Goal: Navigation & Orientation: Find specific page/section

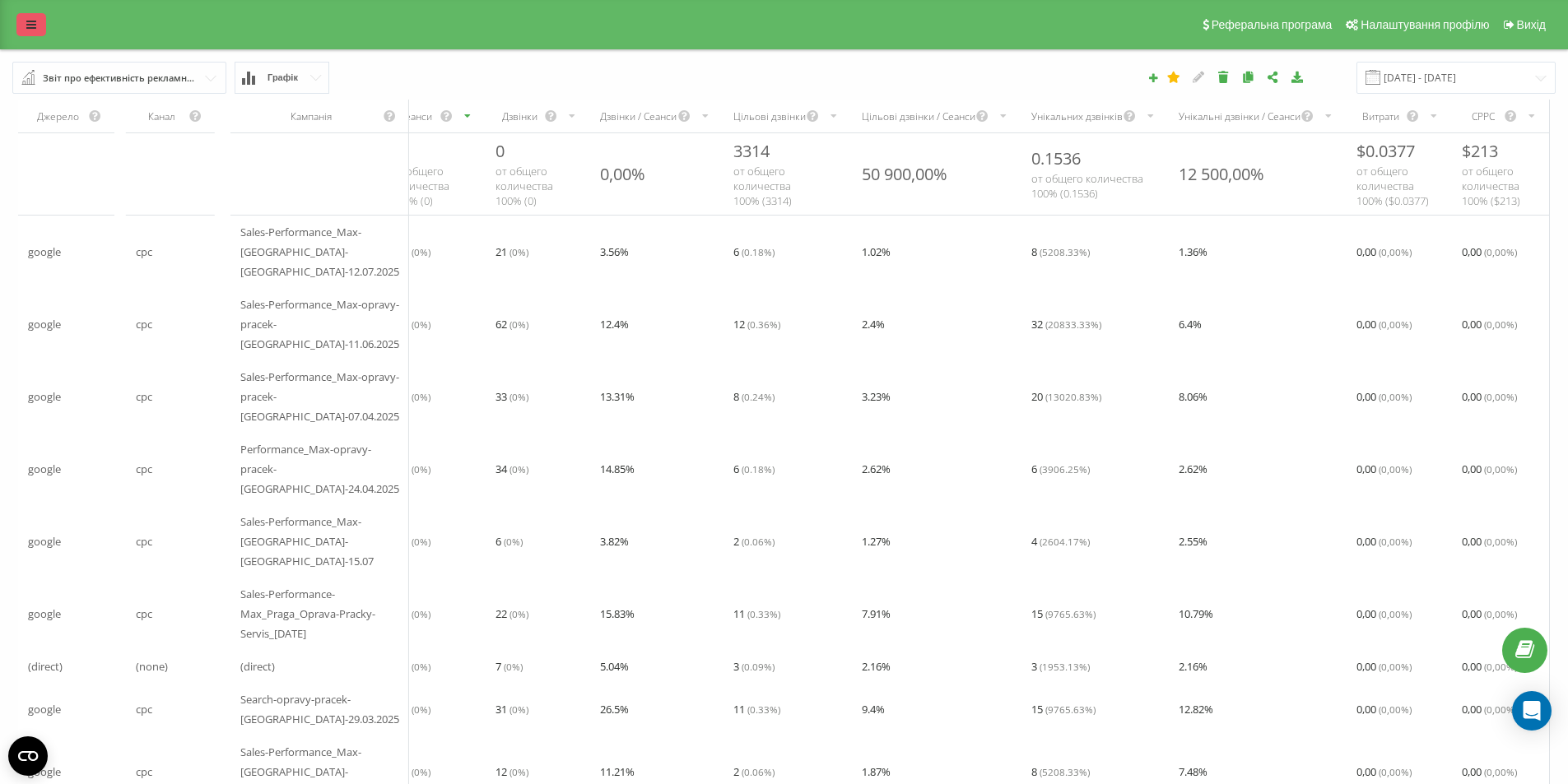
click at [26, 21] on link at bounding box center [31, 24] width 30 height 23
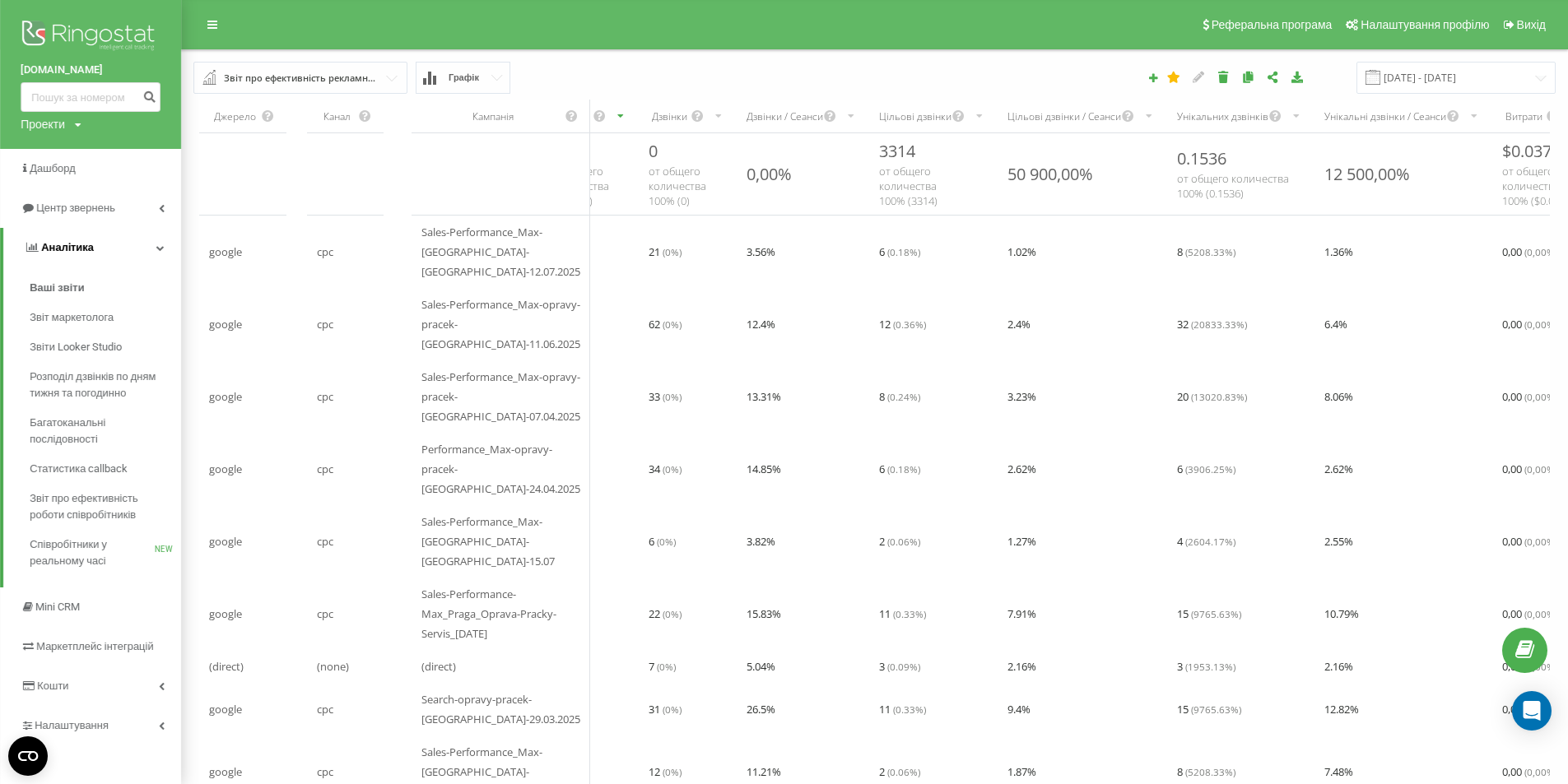
click at [97, 253] on link "Аналiтика" at bounding box center [92, 247] width 178 height 39
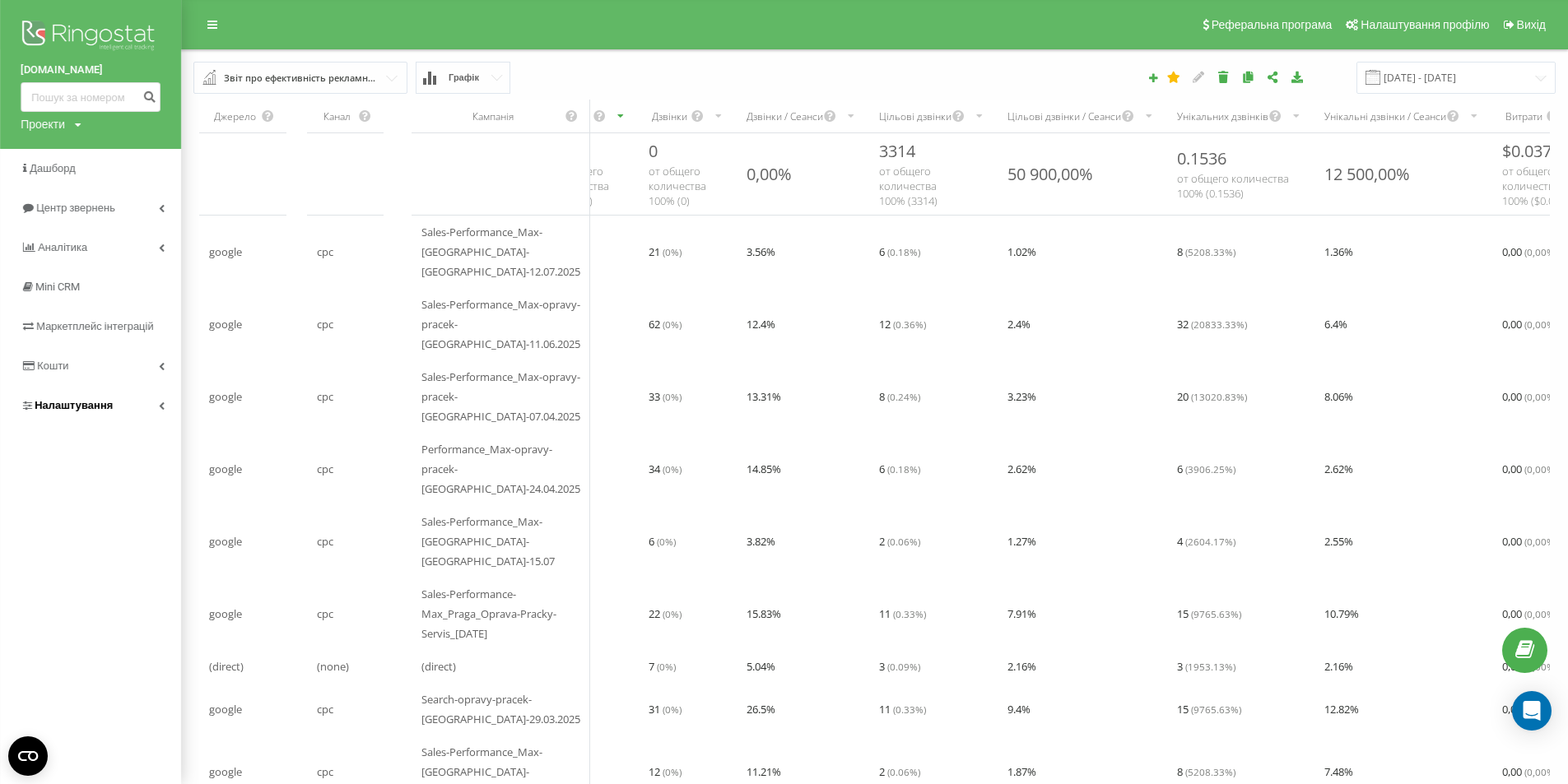
click at [103, 397] on link "Налаштування" at bounding box center [91, 406] width 181 height 39
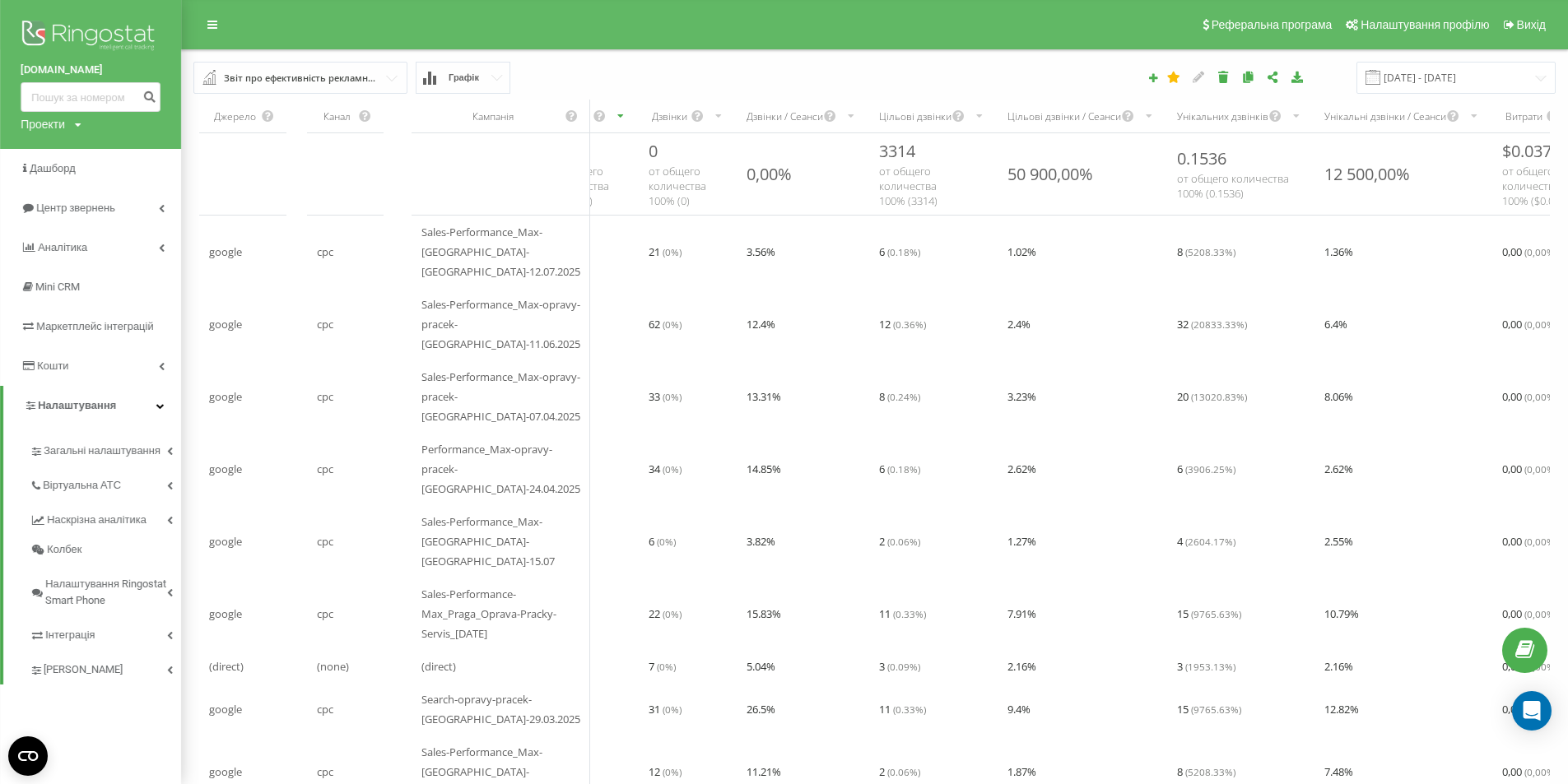
scroll to position [82, 0]
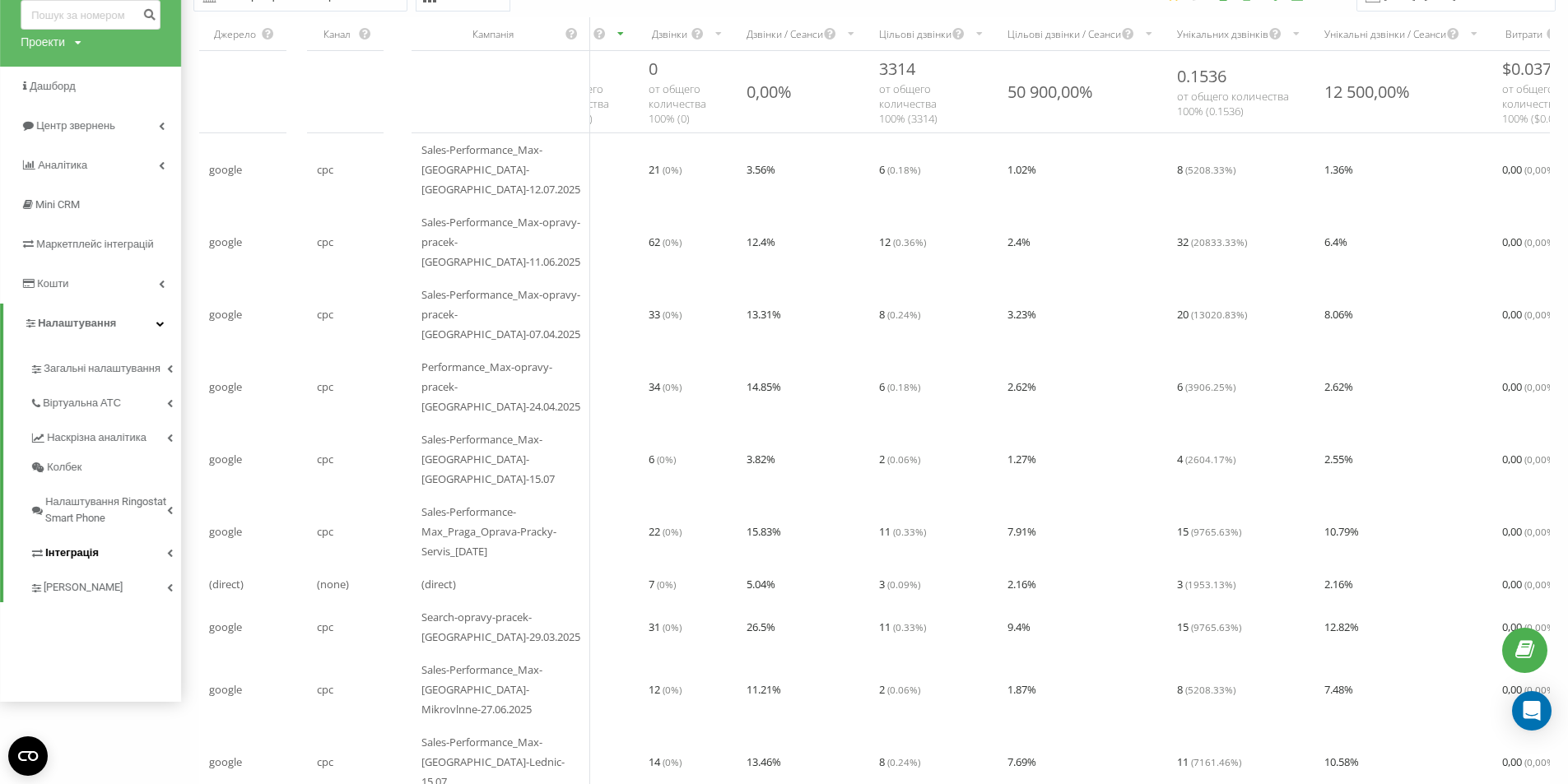
click at [113, 549] on link "Інтеграція" at bounding box center [105, 550] width 151 height 34
click at [117, 553] on link "Інтеграція" at bounding box center [105, 550] width 151 height 34
click at [104, 412] on span "Віртуальна АТС" at bounding box center [85, 403] width 84 height 16
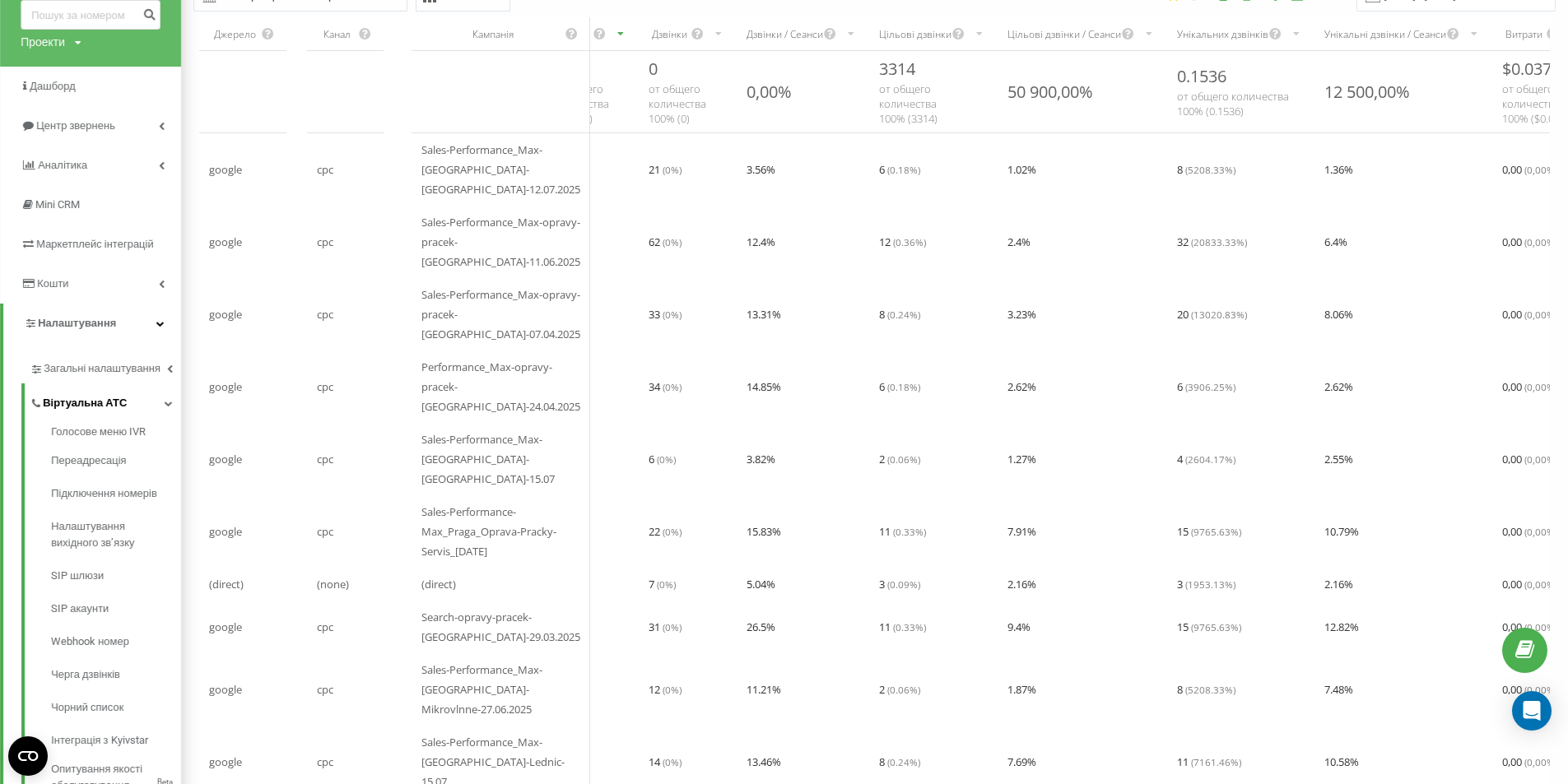
click at [142, 401] on link "Віртуальна АТС" at bounding box center [105, 401] width 151 height 34
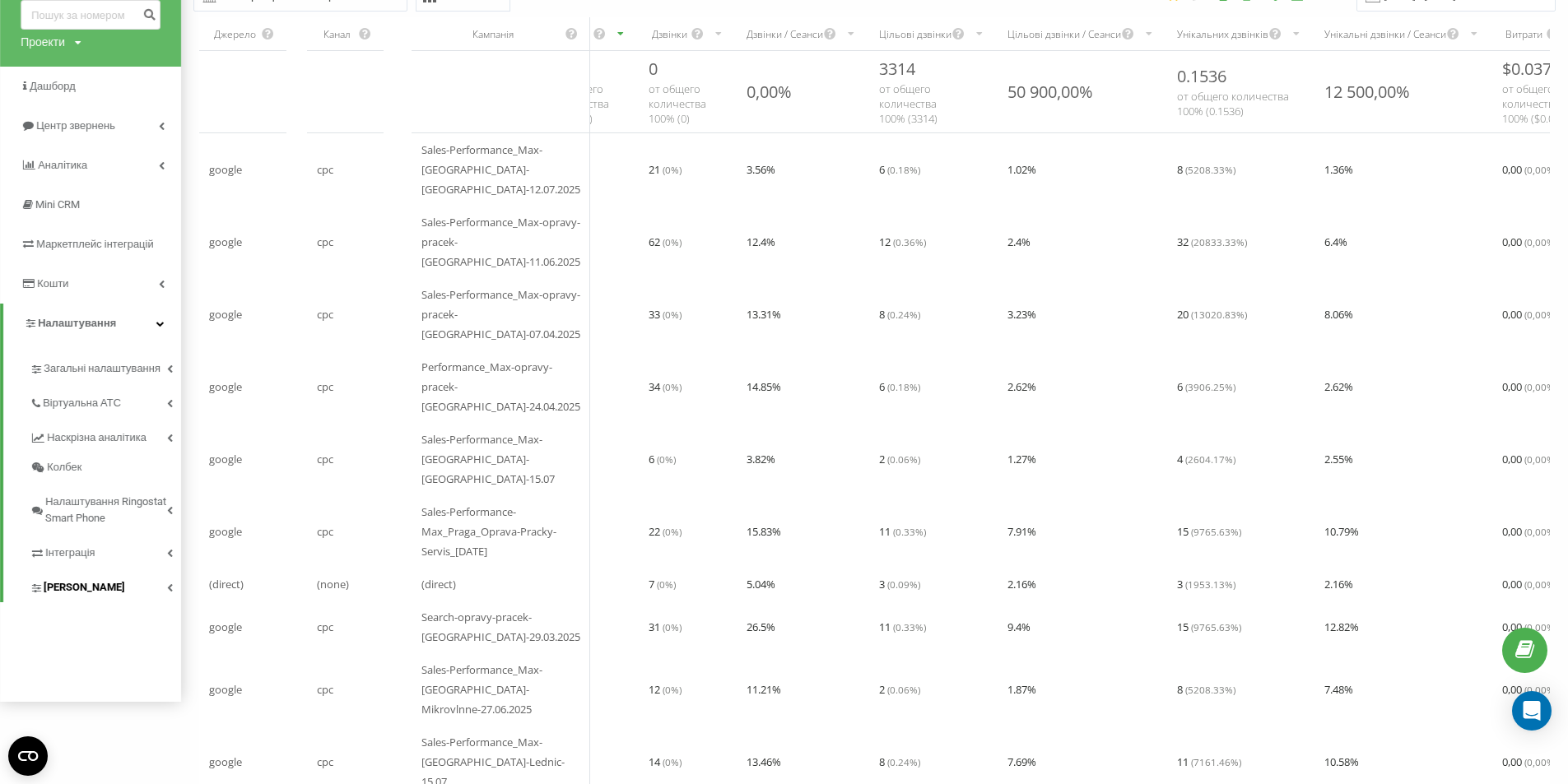
click at [116, 590] on link "[PERSON_NAME]" at bounding box center [105, 585] width 151 height 34
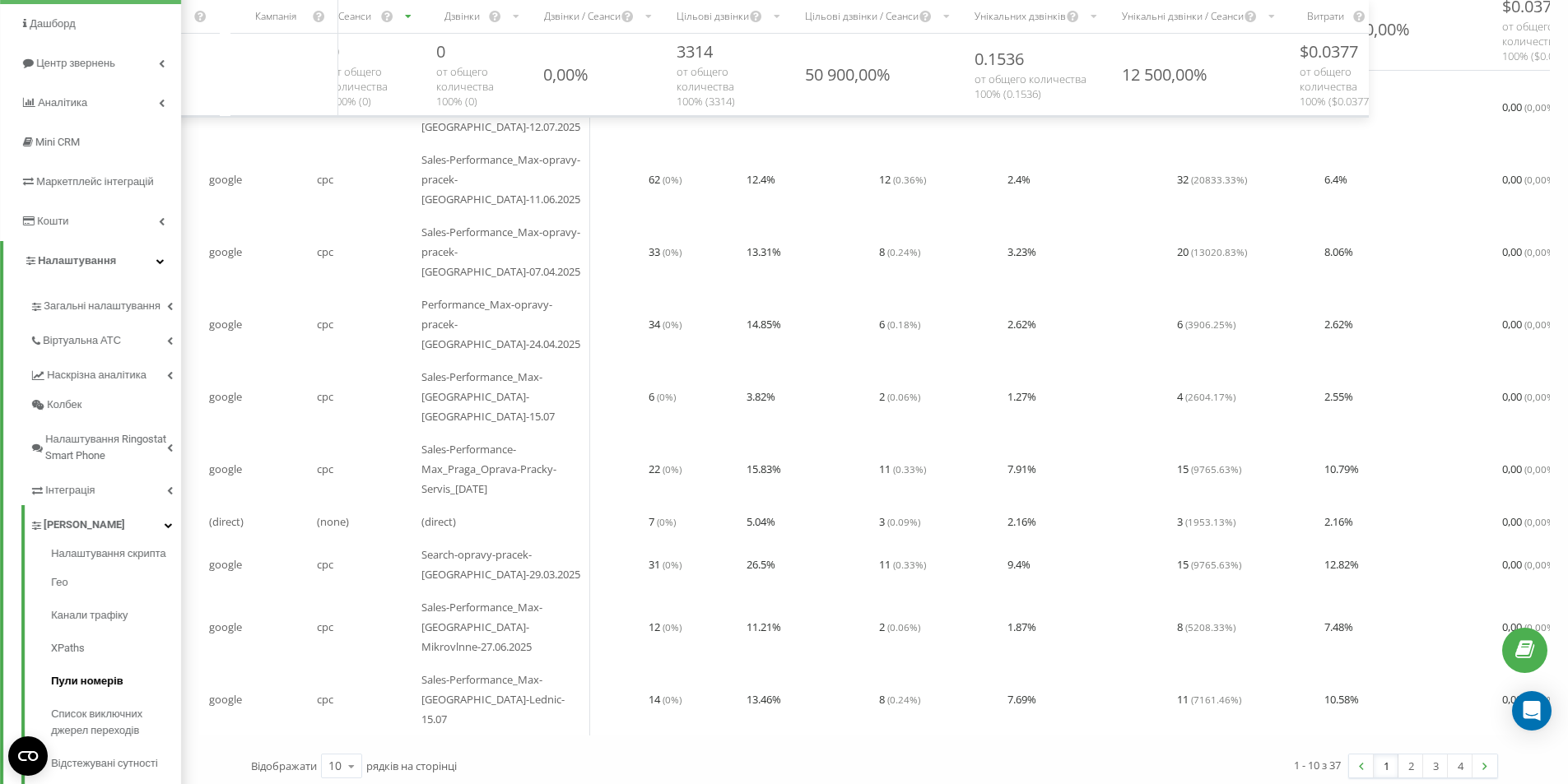
scroll to position [246, 0]
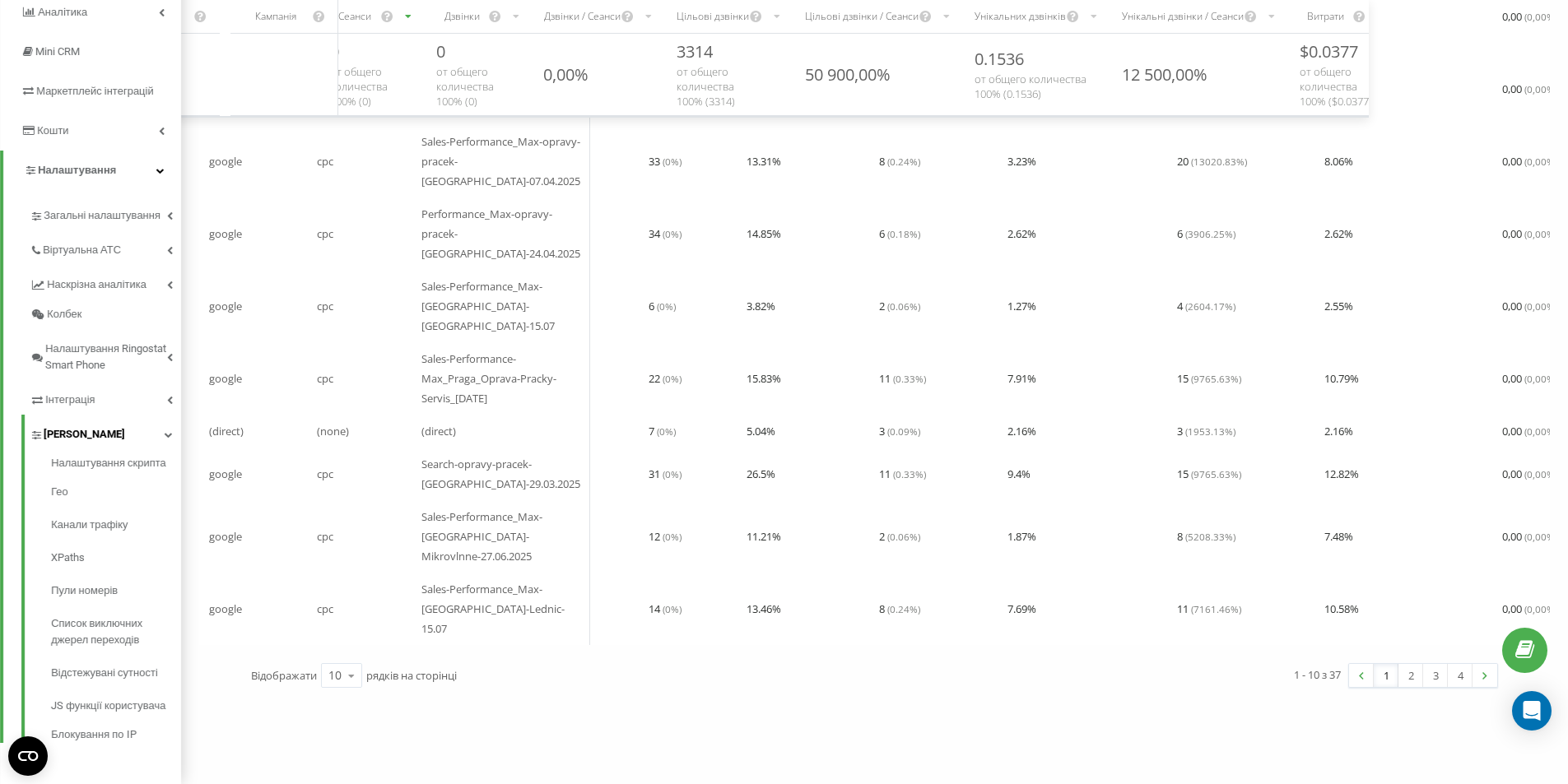
click at [134, 423] on link "[PERSON_NAME]" at bounding box center [105, 432] width 151 height 34
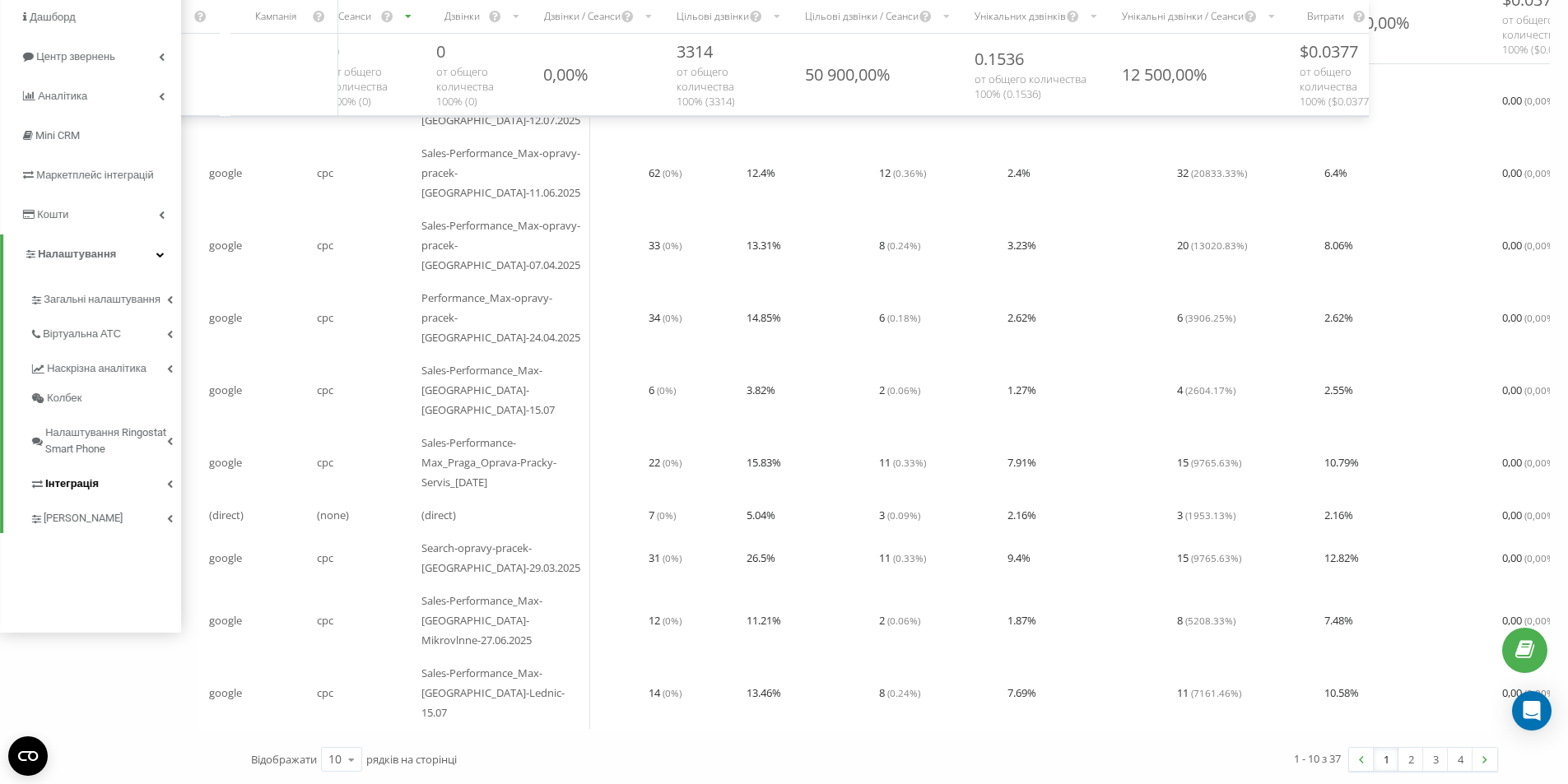
click at [126, 464] on link "Інтеграція" at bounding box center [105, 481] width 151 height 34
click at [148, 314] on link "Віртуальна АТС" at bounding box center [105, 331] width 151 height 34
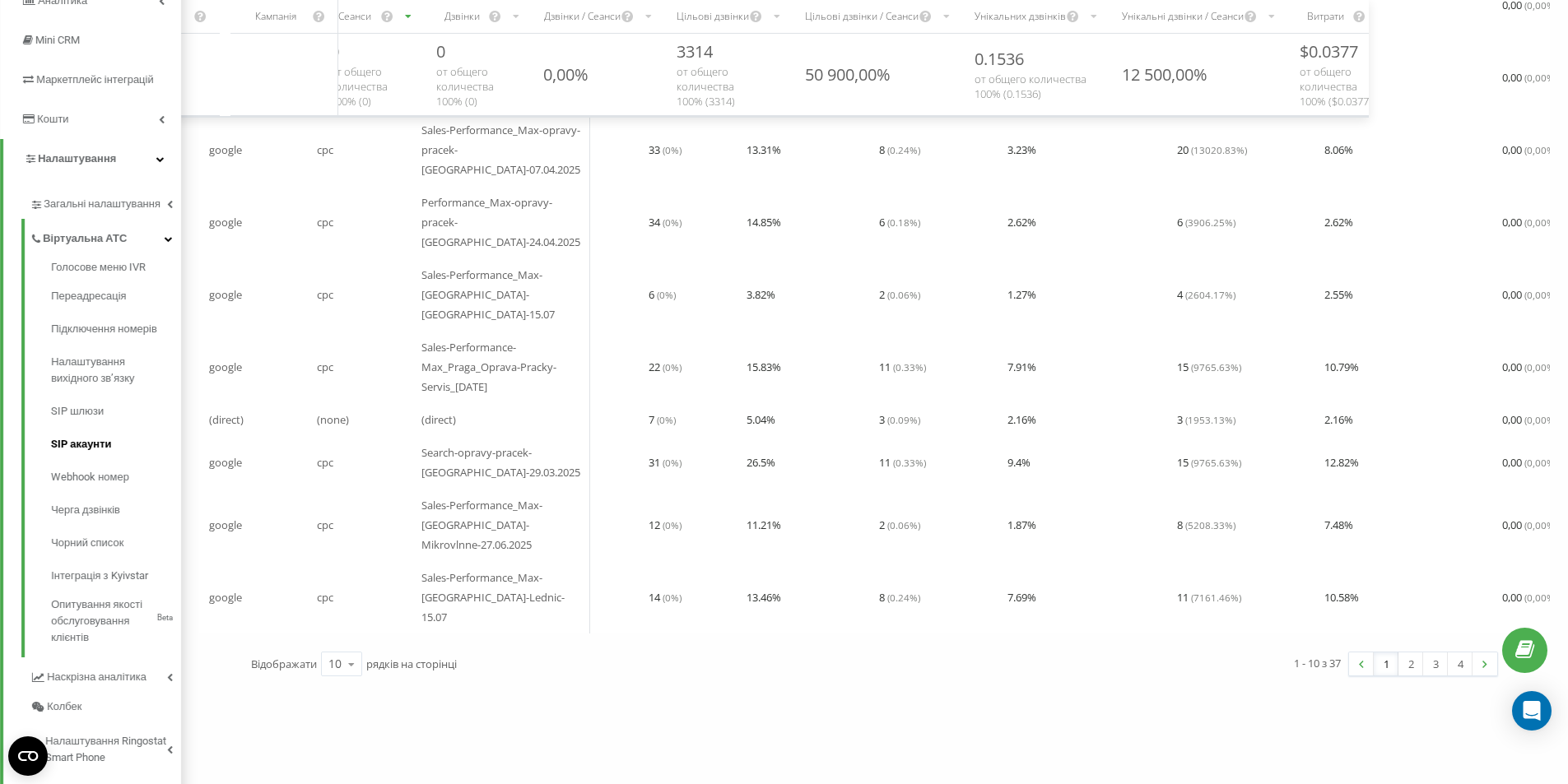
click at [107, 442] on span "SIP акаунти" at bounding box center [81, 444] width 60 height 16
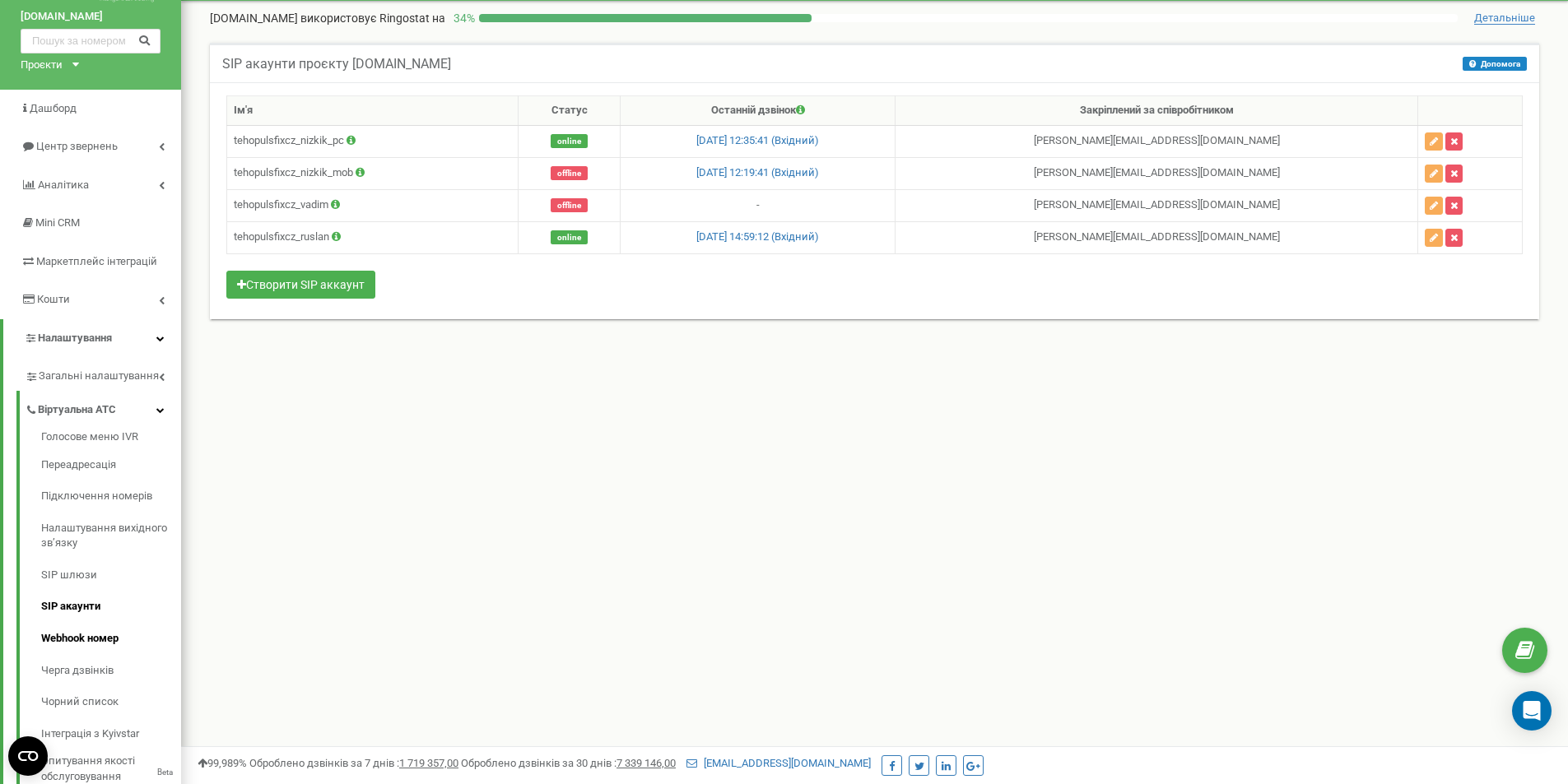
scroll to position [82, 0]
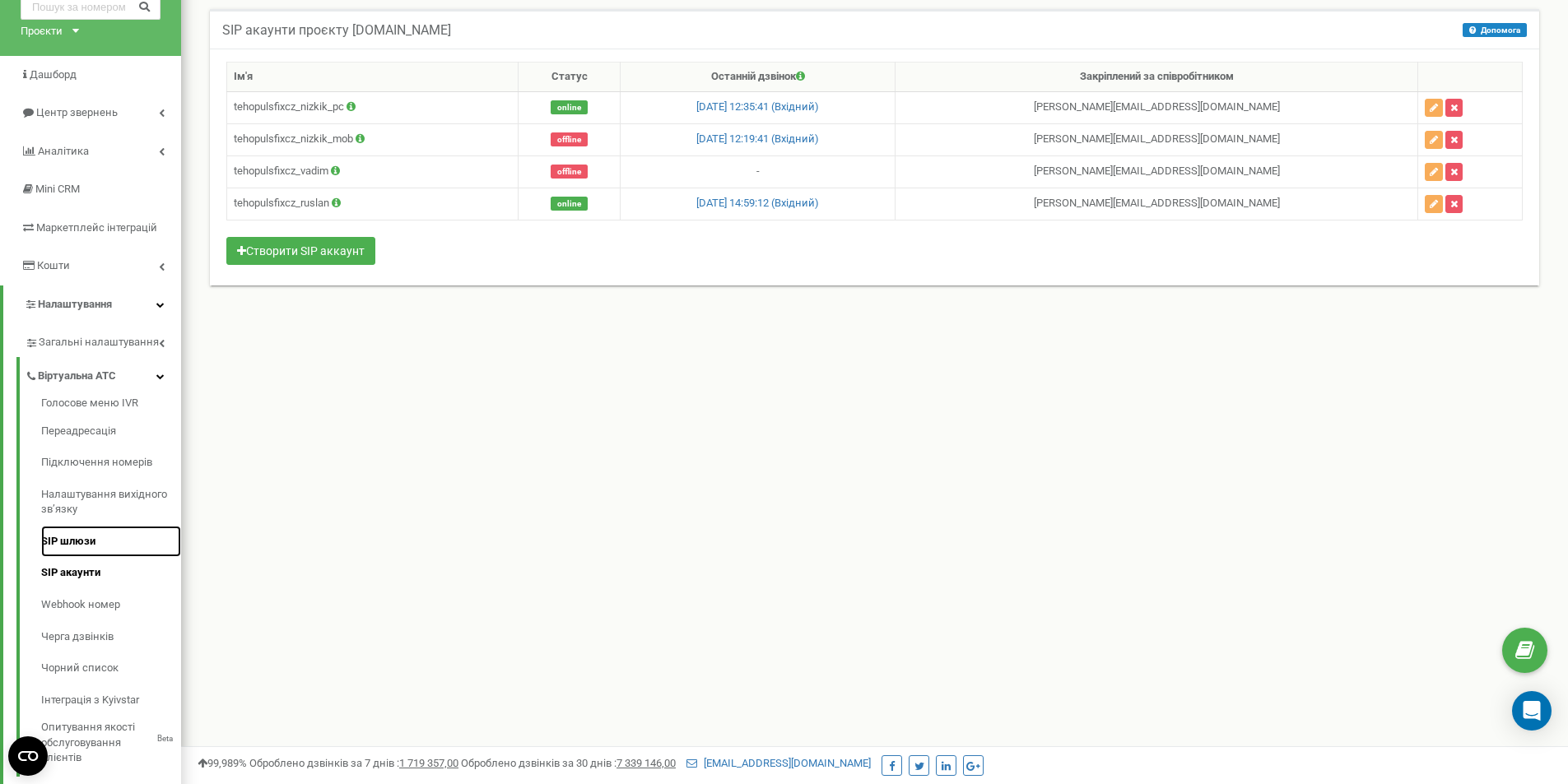
click at [86, 529] on link "SIP шлюзи" at bounding box center [110, 542] width 140 height 33
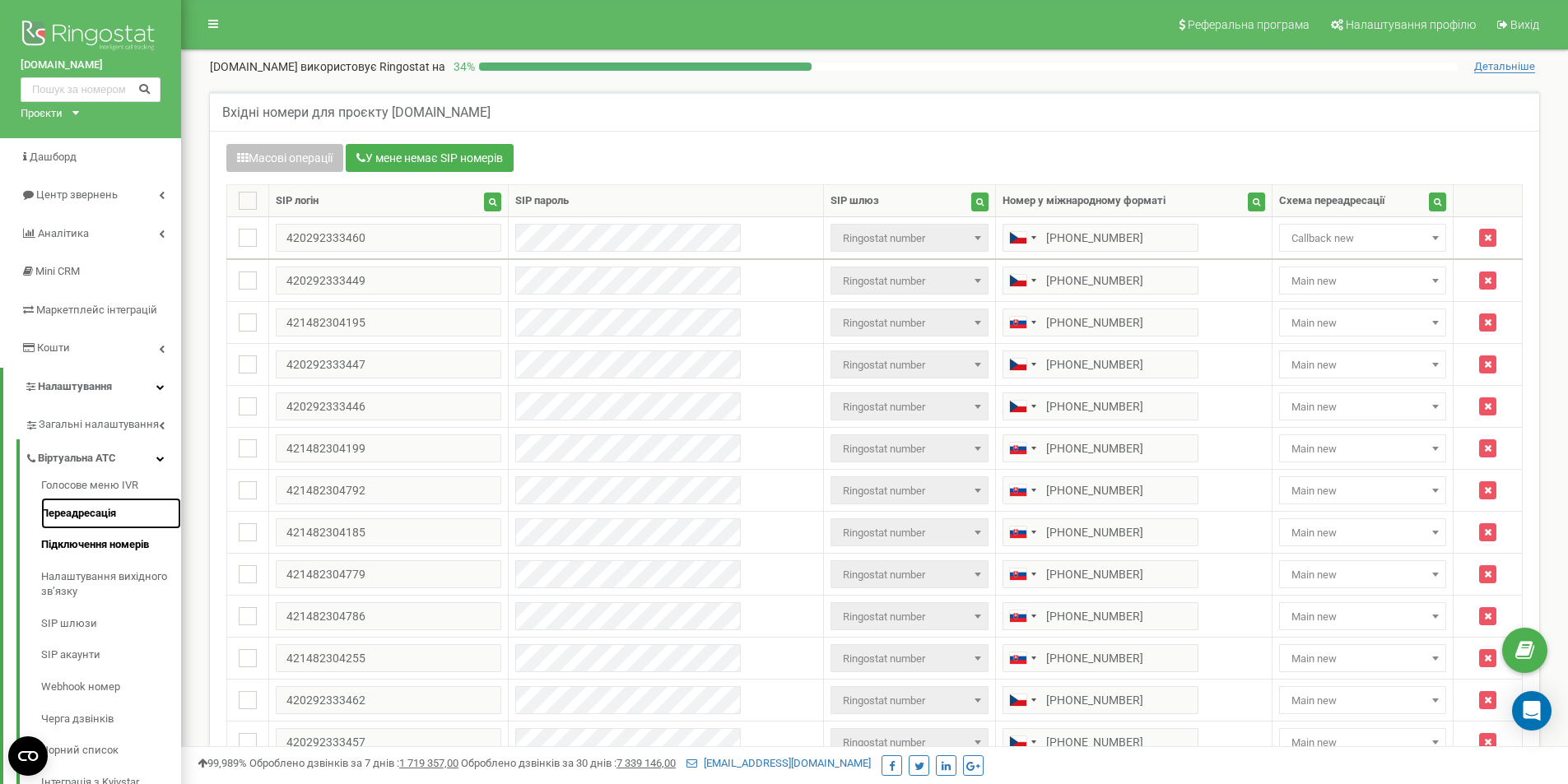
click at [103, 515] on link "Переадресація" at bounding box center [110, 514] width 140 height 33
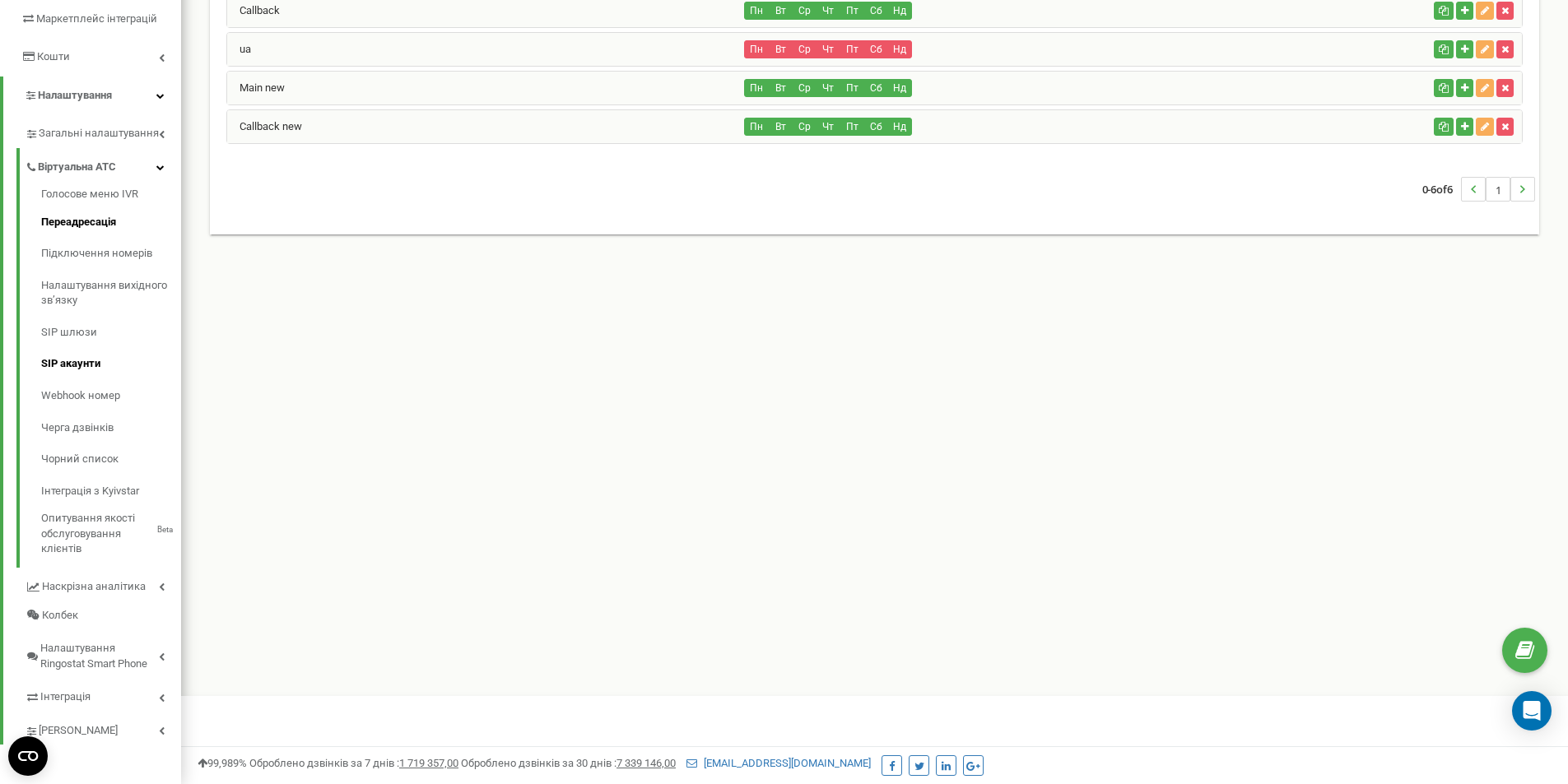
scroll to position [293, 0]
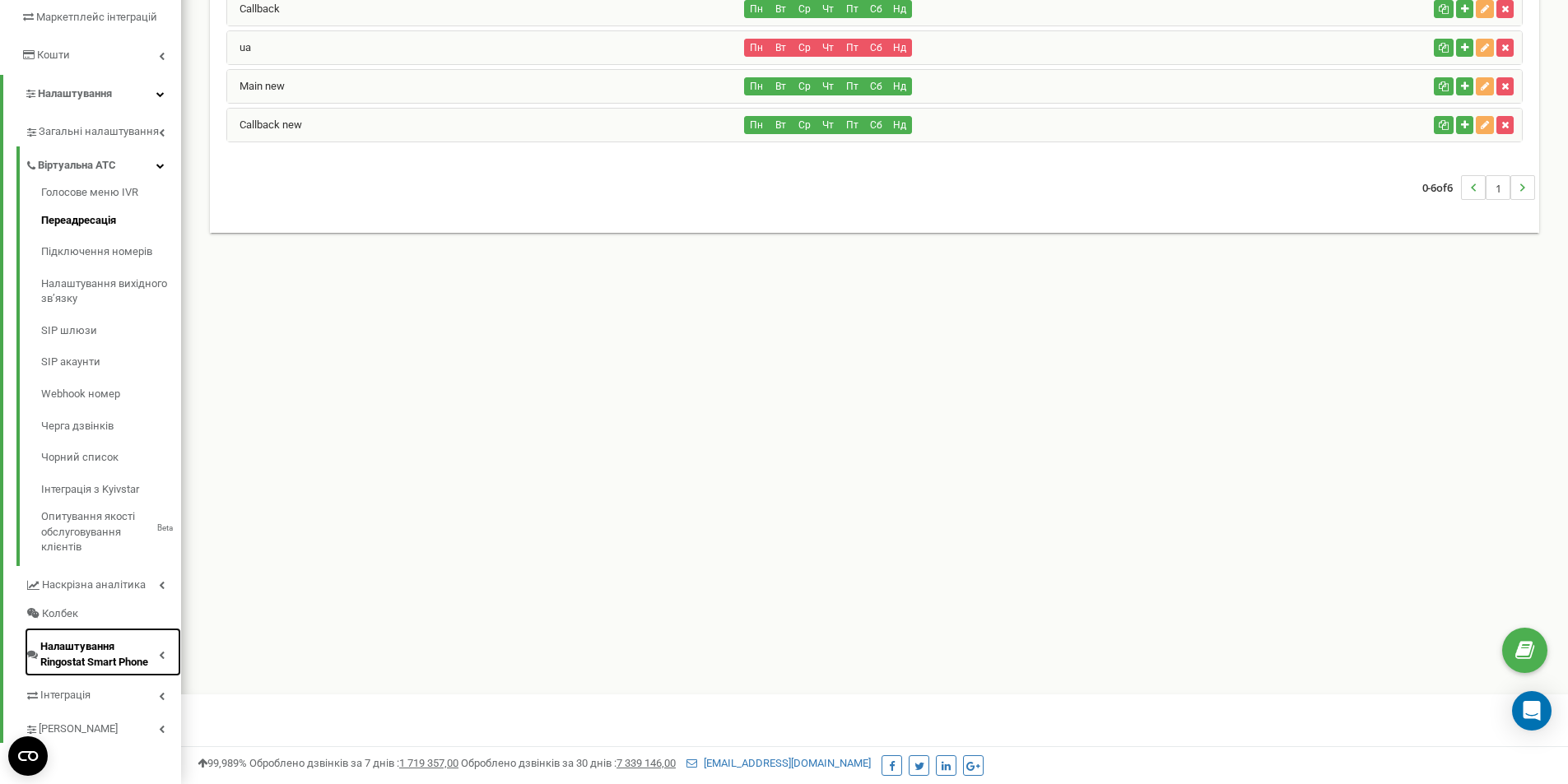
click at [130, 654] on span "Налаштування Ringostat Smart Phone" at bounding box center [99, 655] width 118 height 31
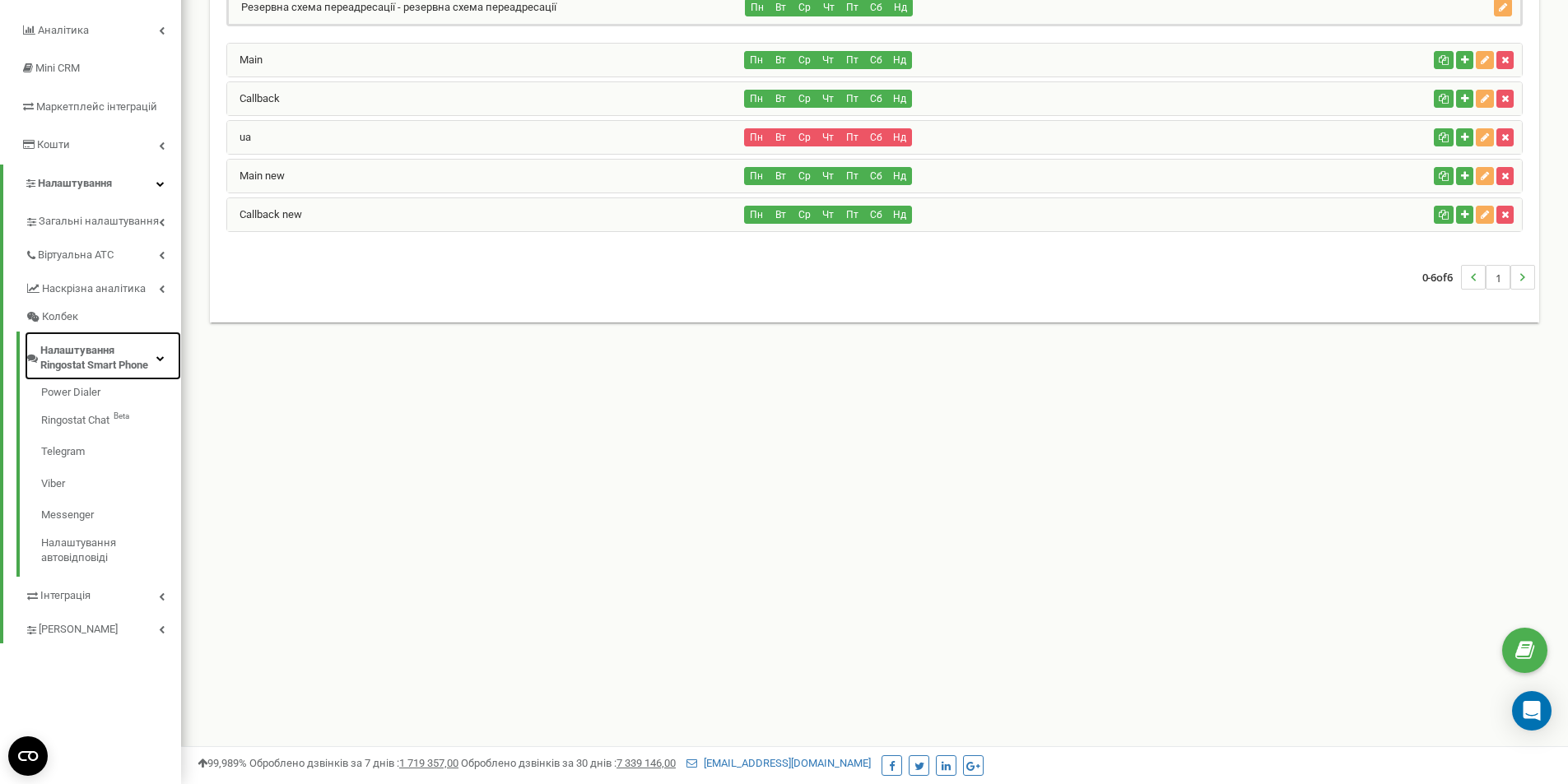
scroll to position [204, 0]
click at [134, 591] on link "Інтеграція" at bounding box center [103, 593] width 157 height 33
